Goal: Find specific page/section: Find specific page/section

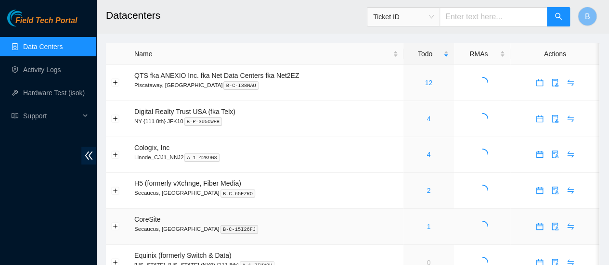
click at [427, 228] on link "1" at bounding box center [429, 227] width 4 height 8
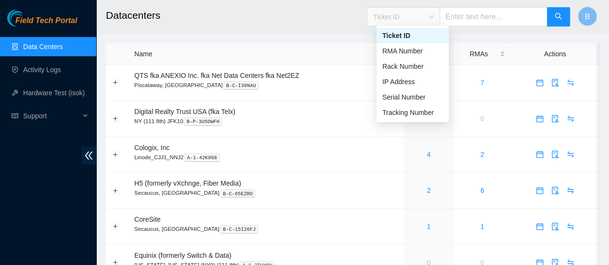
click at [434, 20] on span "Ticket ID" at bounding box center [403, 17] width 61 height 14
click at [403, 80] on div "IP Address" at bounding box center [412, 82] width 61 height 11
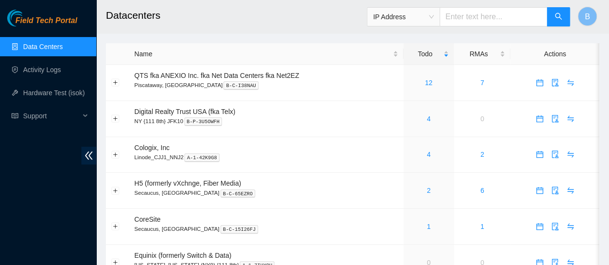
click at [494, 13] on input "text" at bounding box center [494, 16] width 108 height 19
paste input "104.126.118.4"
type input "104.126.118.4"
click at [556, 18] on icon "search" at bounding box center [559, 17] width 8 height 8
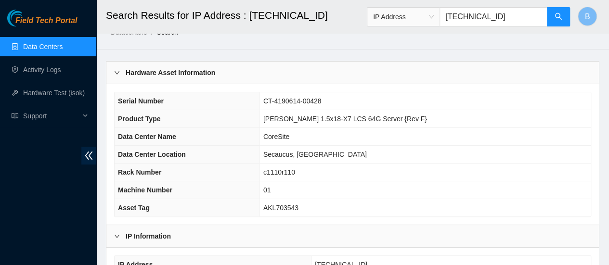
scroll to position [16, 0]
